Goal: Transaction & Acquisition: Purchase product/service

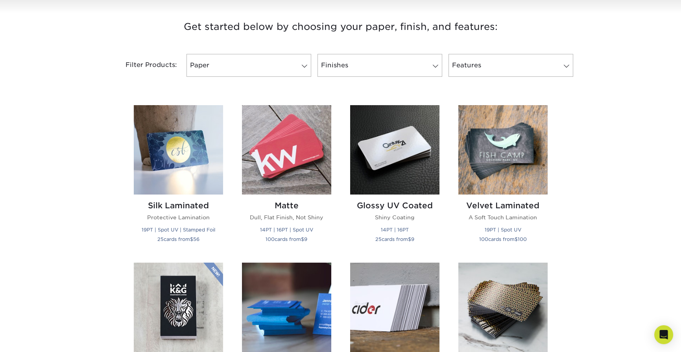
scroll to position [354, 0]
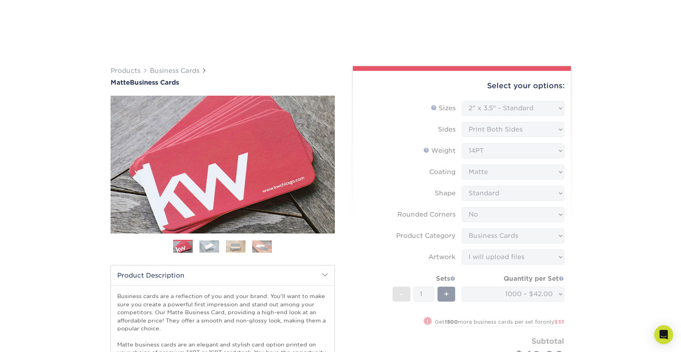
select select "2.00x3.50"
select select "0"
select select "3b5148f1-0588-4f88-a218-97bcfdce65c1"
select select "upload"
select select "1000 – $42.00"
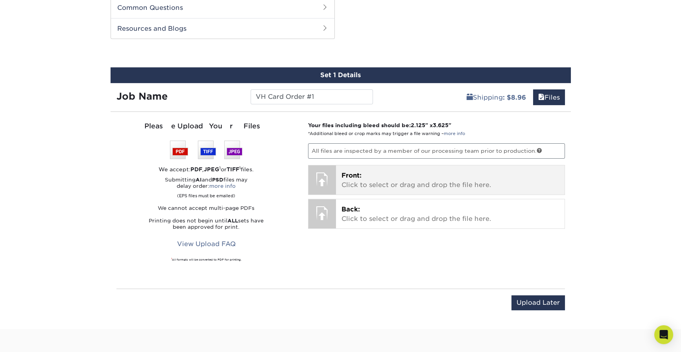
click at [437, 187] on p "Front: Click to select or drag and drop the file here." at bounding box center [451, 180] width 218 height 19
click at [383, 181] on p "Front: Click to select or drag and drop the file here." at bounding box center [451, 180] width 218 height 19
click at [372, 192] on div "Front: Click to select or drag and drop the file here. Choose file" at bounding box center [450, 179] width 229 height 29
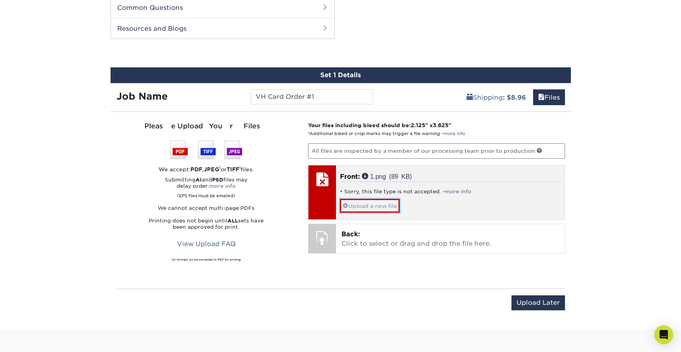
click at [387, 207] on link "Upload a new file" at bounding box center [370, 206] width 60 height 14
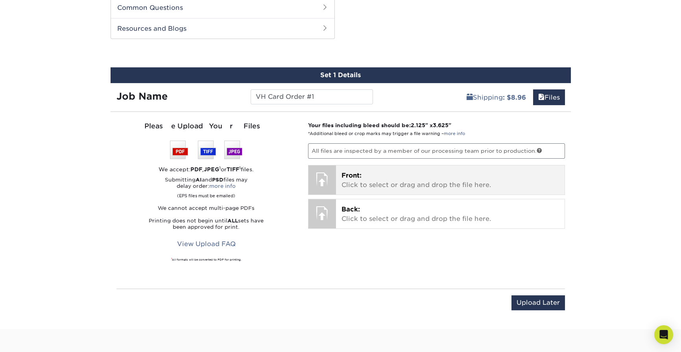
click at [406, 182] on p "Front: Click to select or drag and drop the file here." at bounding box center [451, 180] width 218 height 19
click at [384, 191] on div "Front: Click to select or drag and drop the file here. Choose file 1.png 89 KiB…" at bounding box center [450, 179] width 229 height 29
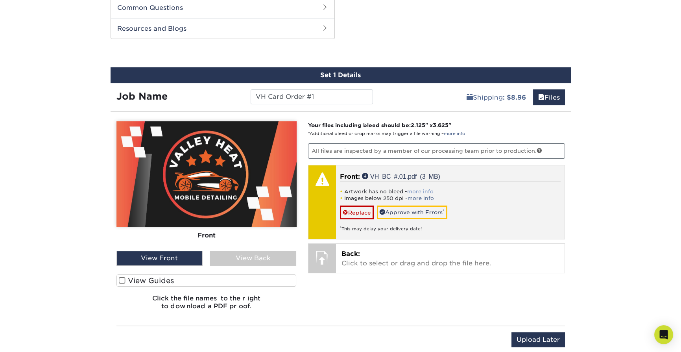
click at [422, 189] on link "more info" at bounding box center [420, 192] width 26 height 6
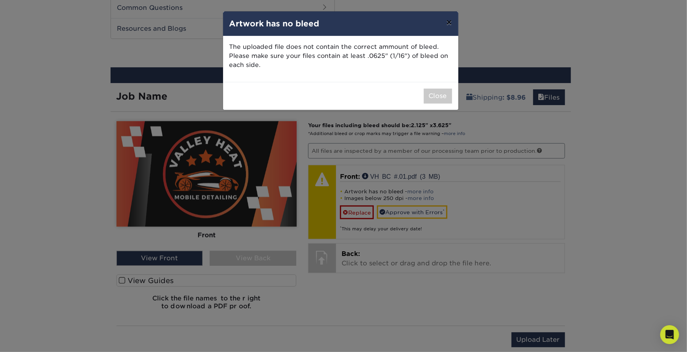
click at [450, 29] on button "×" at bounding box center [449, 22] width 18 height 22
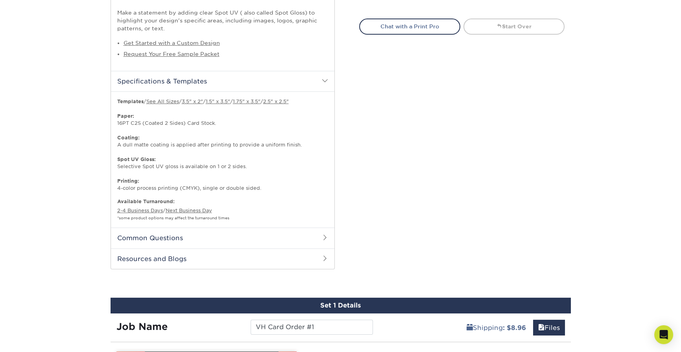
scroll to position [366, 0]
